Goal: Information Seeking & Learning: Learn about a topic

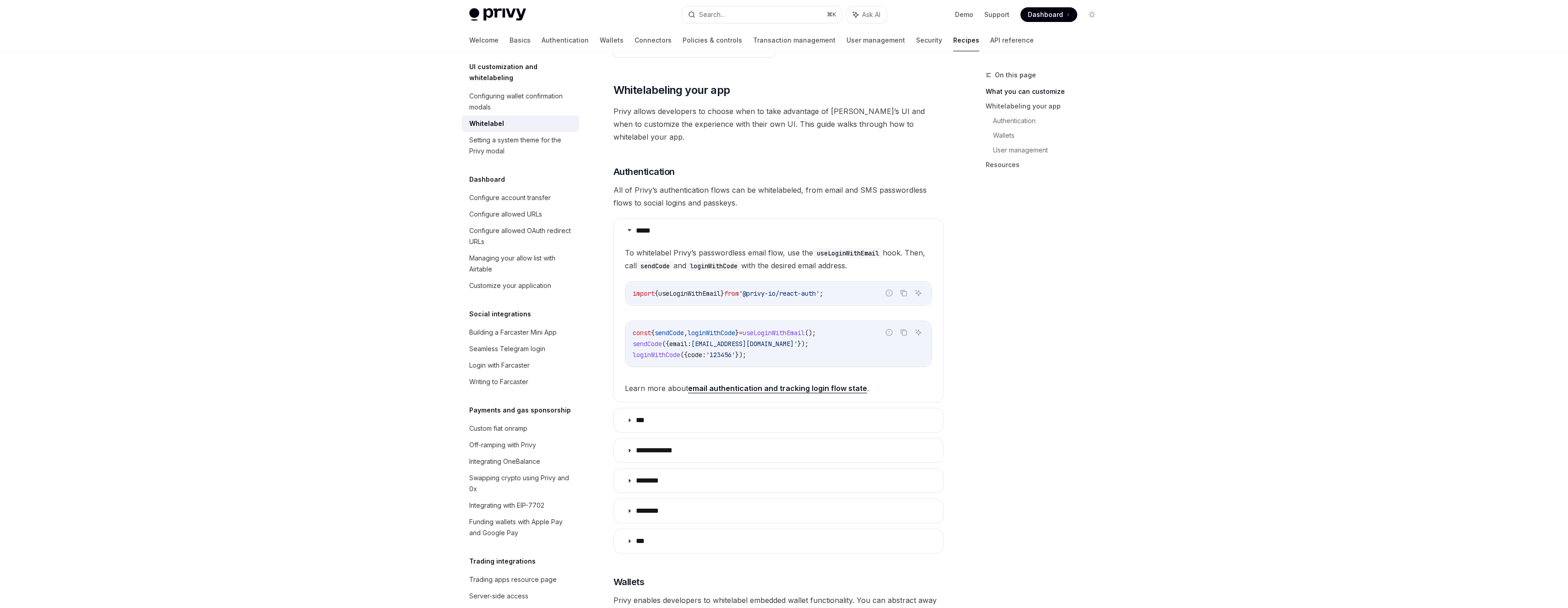
scroll to position [303, 0]
click at [1011, 303] on div "On this page What you can customize Whitelabeling your app Authentication Walle…" at bounding box center [1037, 339] width 139 height 538
click at [1021, 279] on div "On this page What you can customize Whitelabeling your app Authentication Walle…" at bounding box center [1037, 339] width 139 height 538
click at [1045, 277] on div "On this page What you can customize Whitelabeling your app Authentication Walle…" at bounding box center [1037, 339] width 139 height 538
click at [1236, 251] on div "Privy Docs home page Search... ⌘ K Ask AI Demo Support Dashboard Dashboard Sear…" at bounding box center [784, 511] width 1568 height 1628
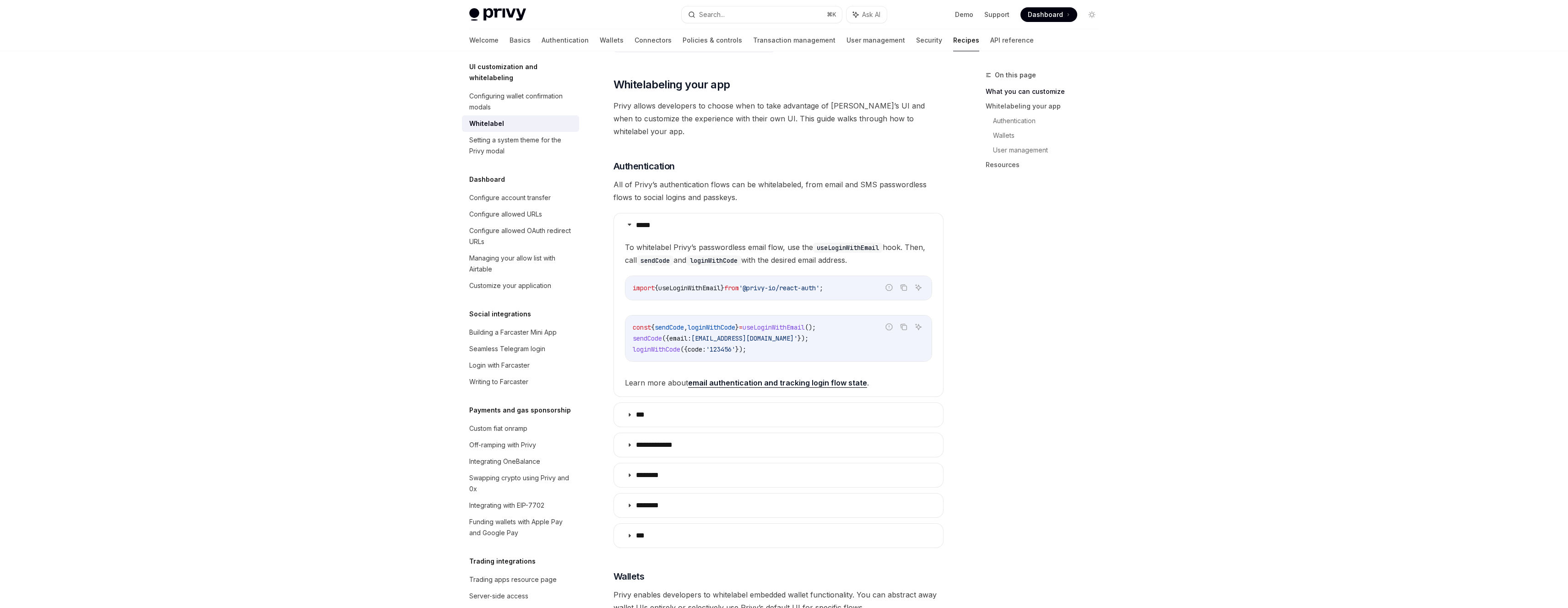
click at [862, 145] on div "**********" at bounding box center [778, 500] width 330 height 1376
click at [860, 160] on h3 "​ Authentication" at bounding box center [778, 166] width 330 height 13
click at [1092, 360] on div "On this page What you can customize Whitelabeling your app Authentication Walle…" at bounding box center [1037, 339] width 139 height 538
click at [1142, 313] on div "Privy Docs home page Search... ⌘ K Ask AI Demo Support Dashboard Dashboard Sear…" at bounding box center [784, 511] width 1568 height 1628
click at [1188, 285] on div "Privy Docs home page Search... ⌘ K Ask AI Demo Support Dashboard Dashboard Sear…" at bounding box center [784, 511] width 1568 height 1628
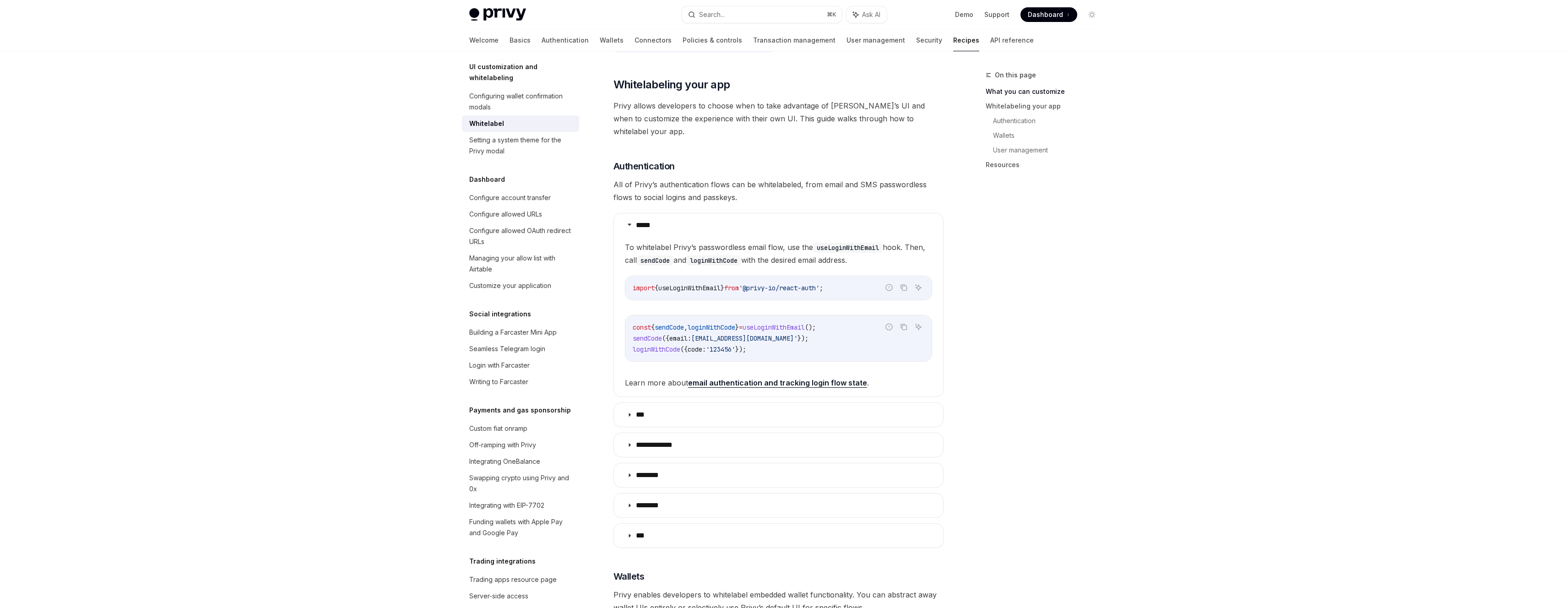
click at [1164, 261] on div "Privy Docs home page Search... ⌘ K Ask AI Demo Support Dashboard Dashboard Sear…" at bounding box center [784, 511] width 1568 height 1628
click at [1171, 241] on div "Privy Docs home page Search... ⌘ K Ask AI Demo Support Dashboard Dashboard Sear…" at bounding box center [784, 511] width 1568 height 1628
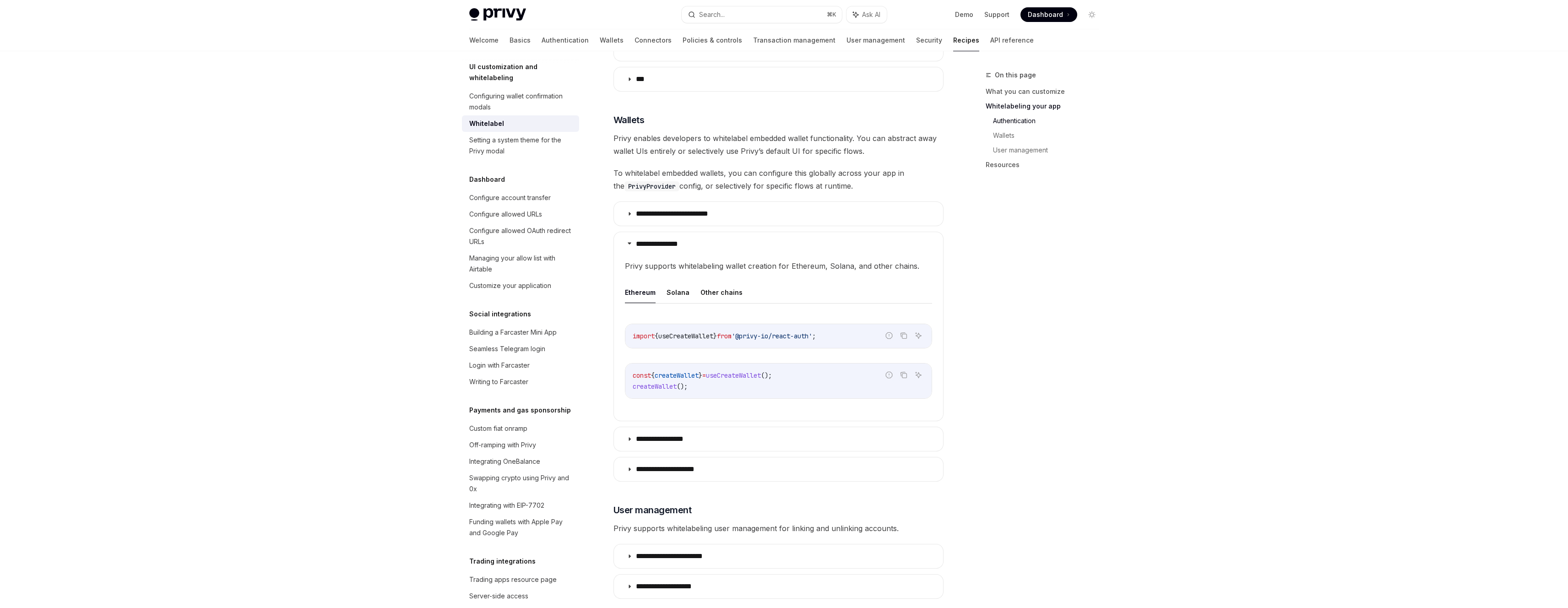
scroll to position [750, 0]
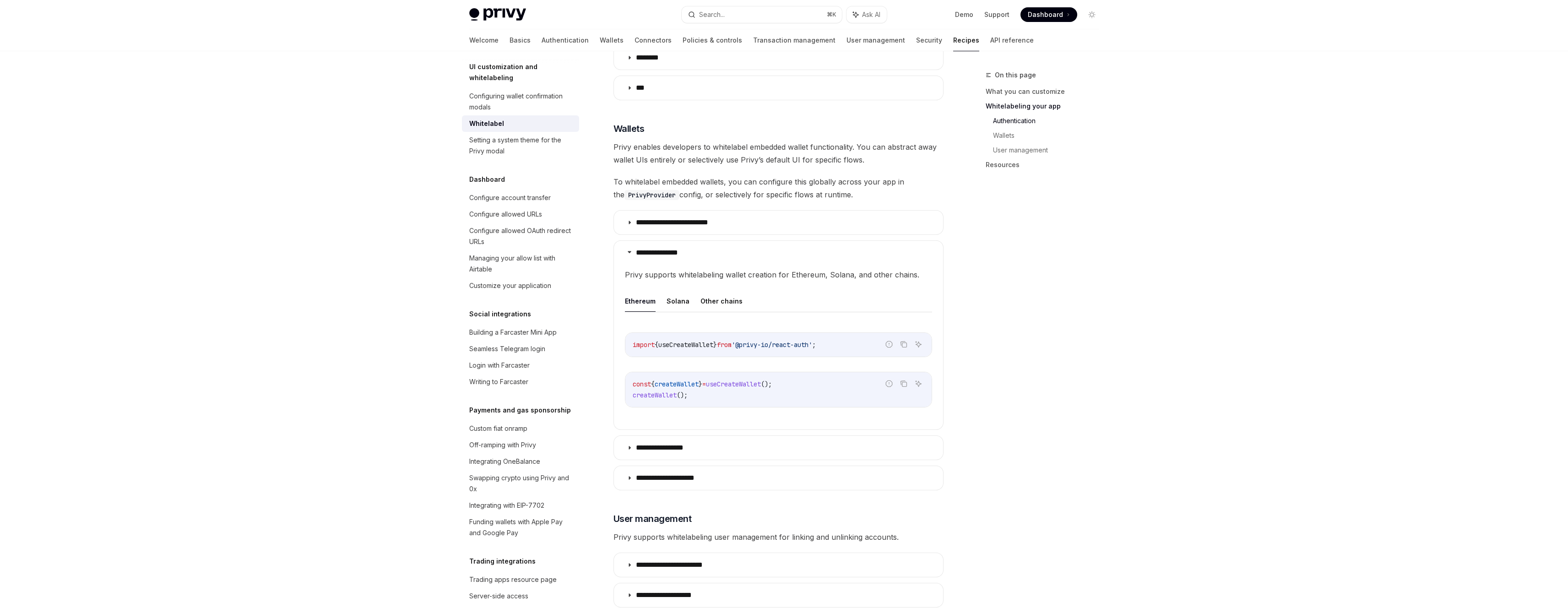
click at [801, 158] on div "**********" at bounding box center [778, 53] width 330 height 1376
click at [824, 151] on span "Privy enables developers to whitelabel embedded wallet functionality. You can a…" at bounding box center [778, 153] width 330 height 25
click at [869, 151] on span "Privy enables developers to whitelabel embedded wallet functionality. You can a…" at bounding box center [778, 153] width 330 height 25
click at [908, 145] on span "Privy enables developers to whitelabel embedded wallet functionality. You can a…" at bounding box center [778, 153] width 330 height 25
click at [994, 231] on div "On this page What you can customize Whitelabeling your app Authentication Walle…" at bounding box center [1037, 339] width 139 height 538
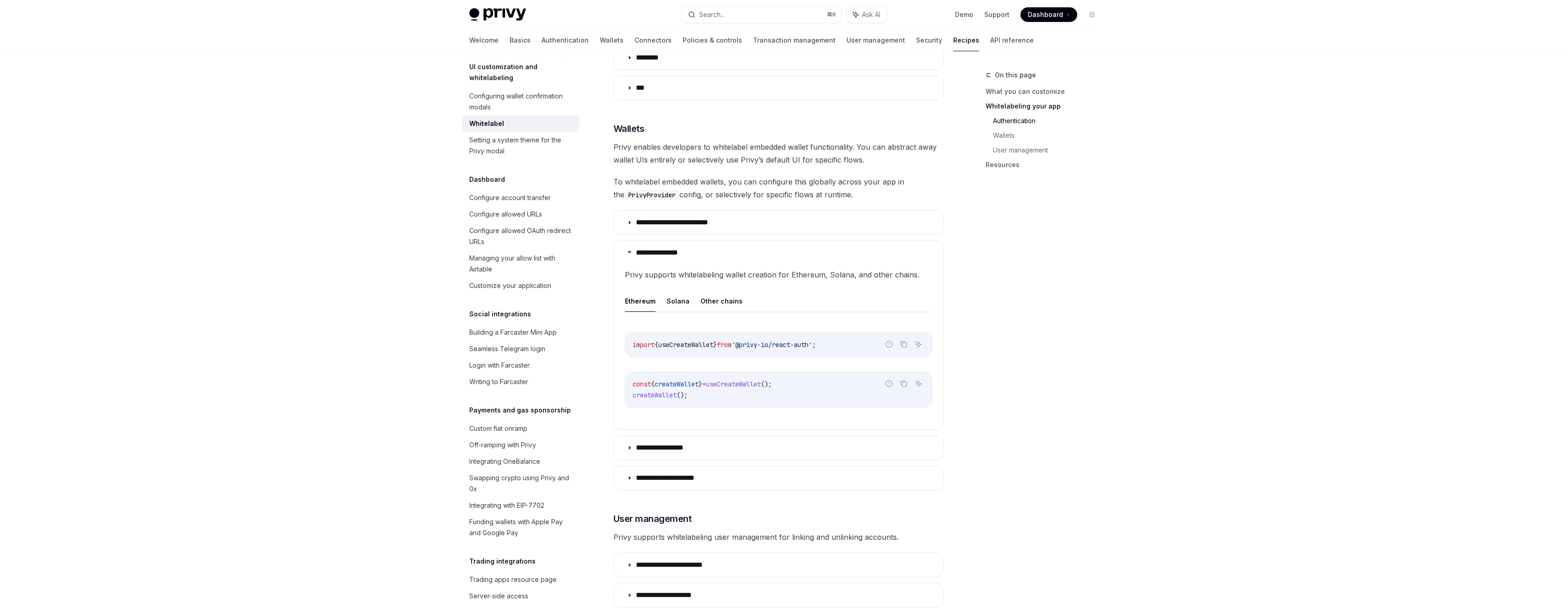
click at [1061, 275] on div "On this page What you can customize Whitelabeling your app Authentication Walle…" at bounding box center [1037, 339] width 139 height 538
